Goal: Navigation & Orientation: Find specific page/section

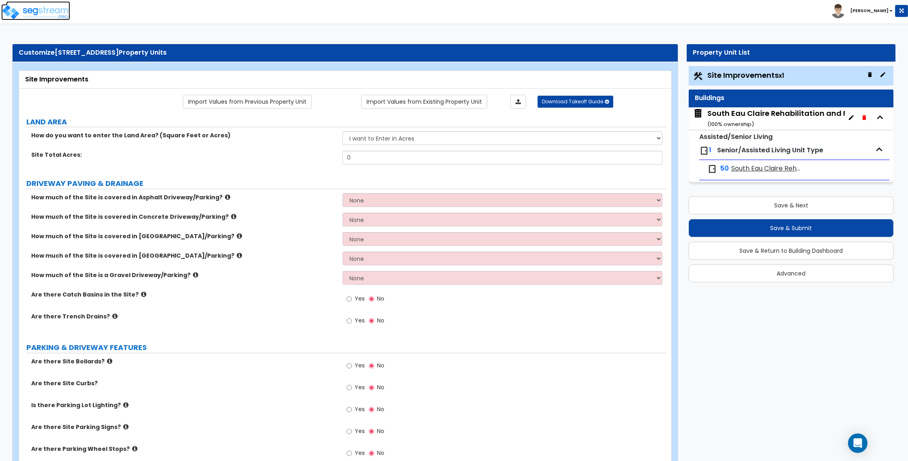
click at [50, 11] on img at bounding box center [35, 12] width 69 height 16
